Goal: Complete application form

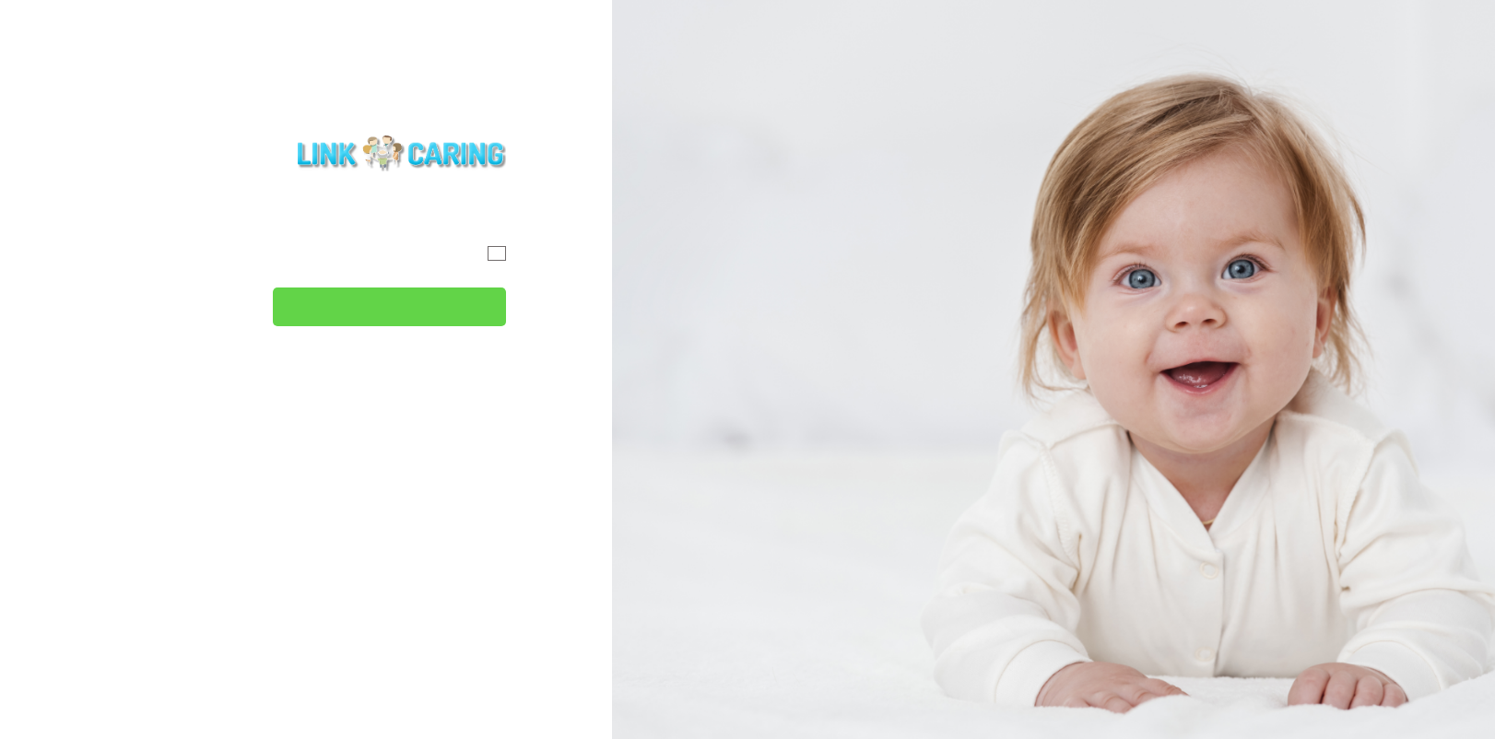
type input "המשך"
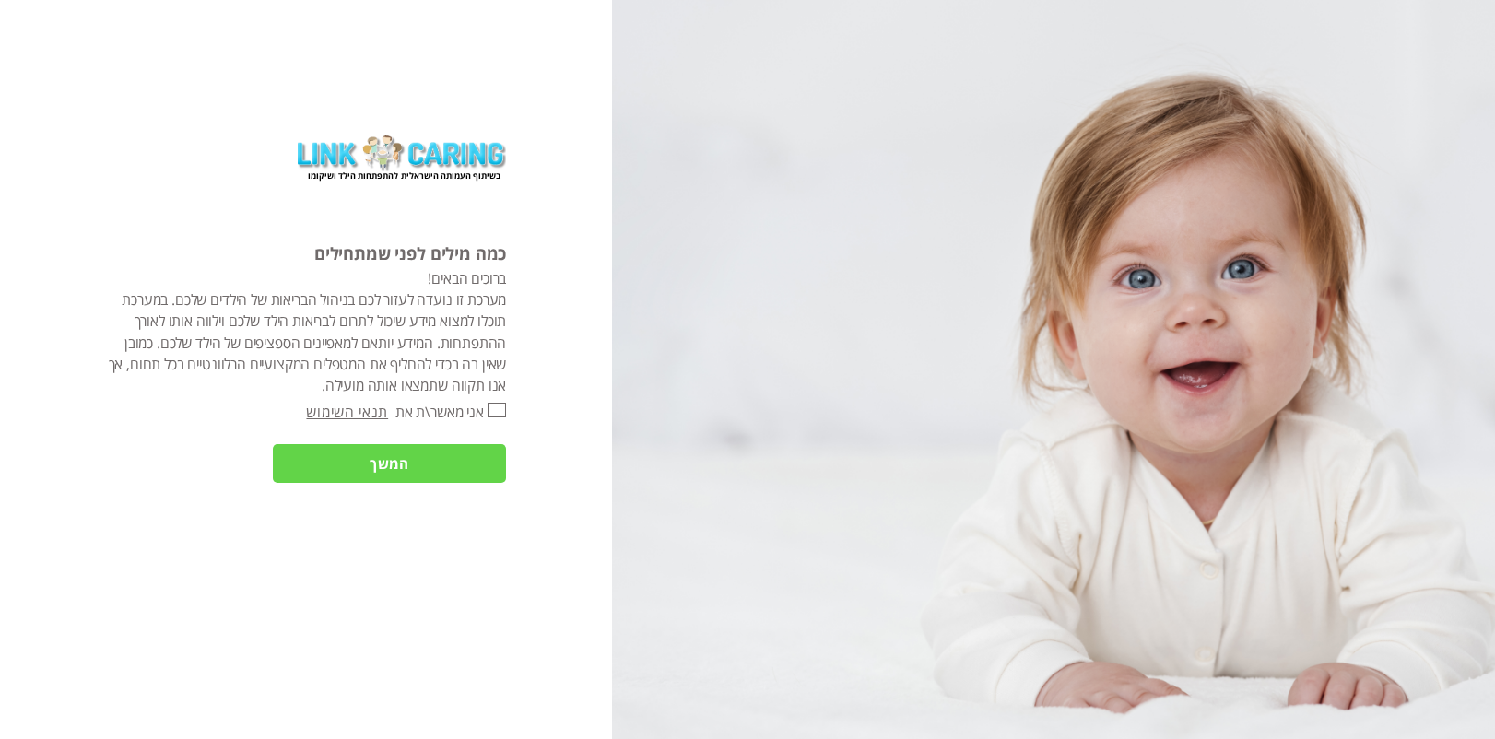
click at [493, 406] on input "אני מאשר\ת את" at bounding box center [497, 411] width 18 height 16
checkbox input "true"
click at [476, 463] on input "המשך" at bounding box center [389, 464] width 233 height 40
type input "כן"
type input "עוד לא"
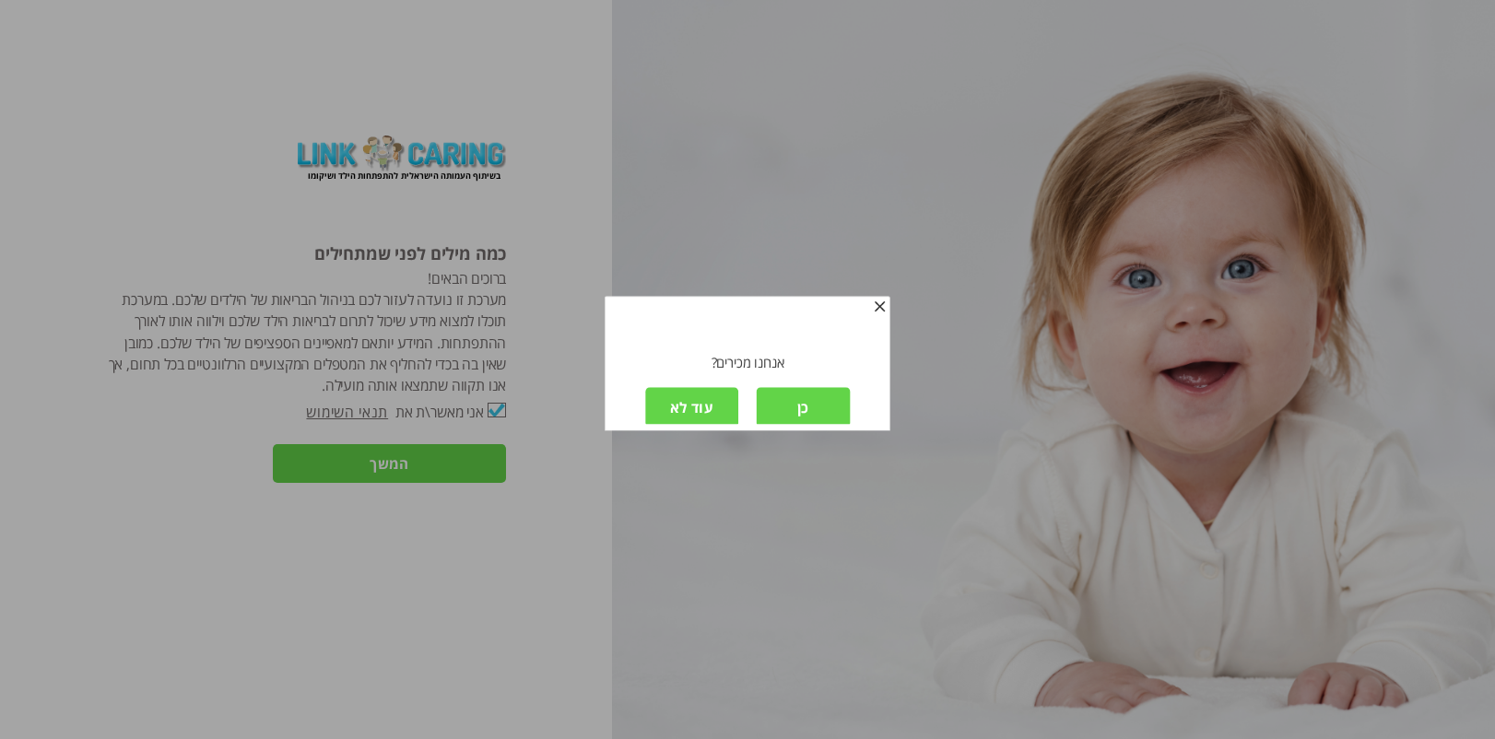
scroll to position [2, 0]
click at [695, 416] on input "עוד לא" at bounding box center [691, 406] width 93 height 40
